Goal: Transaction & Acquisition: Purchase product/service

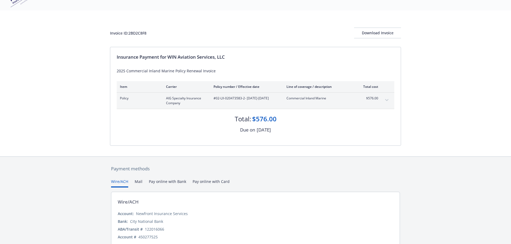
scroll to position [46, 0]
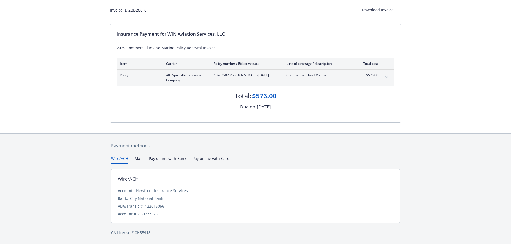
click at [171, 159] on button "Pay online with Bank" at bounding box center [167, 160] width 37 height 9
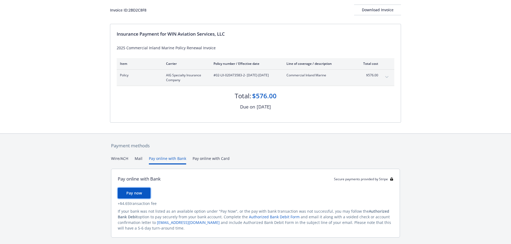
click at [130, 193] on span "Pay now" at bounding box center [134, 193] width 16 height 5
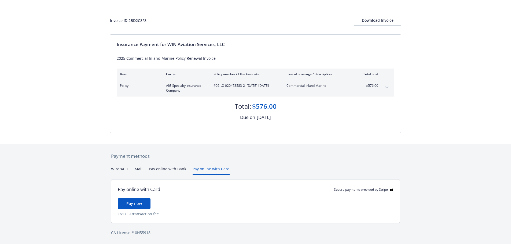
click at [202, 157] on div "Payment methods Wire/ACH Mail Pay online with Bank Pay online with Card Pay onl…" at bounding box center [255, 194] width 291 height 100
click at [138, 204] on span "Pay now" at bounding box center [134, 203] width 16 height 5
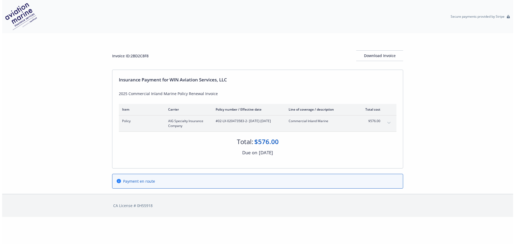
scroll to position [0, 0]
click at [390, 55] on div "Download Invoice" at bounding box center [379, 56] width 47 height 10
